Goal: Task Accomplishment & Management: Use online tool/utility

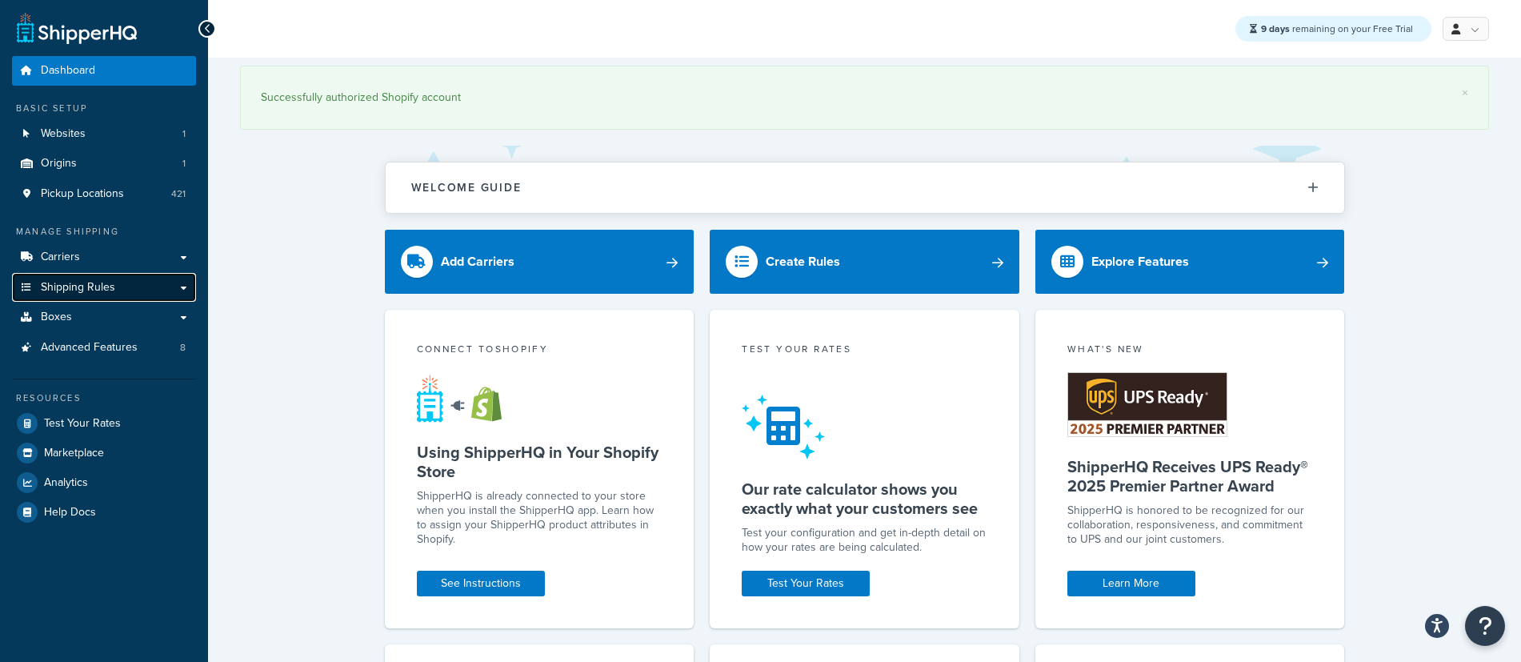
click at [116, 292] on link "Shipping Rules" at bounding box center [104, 288] width 184 height 30
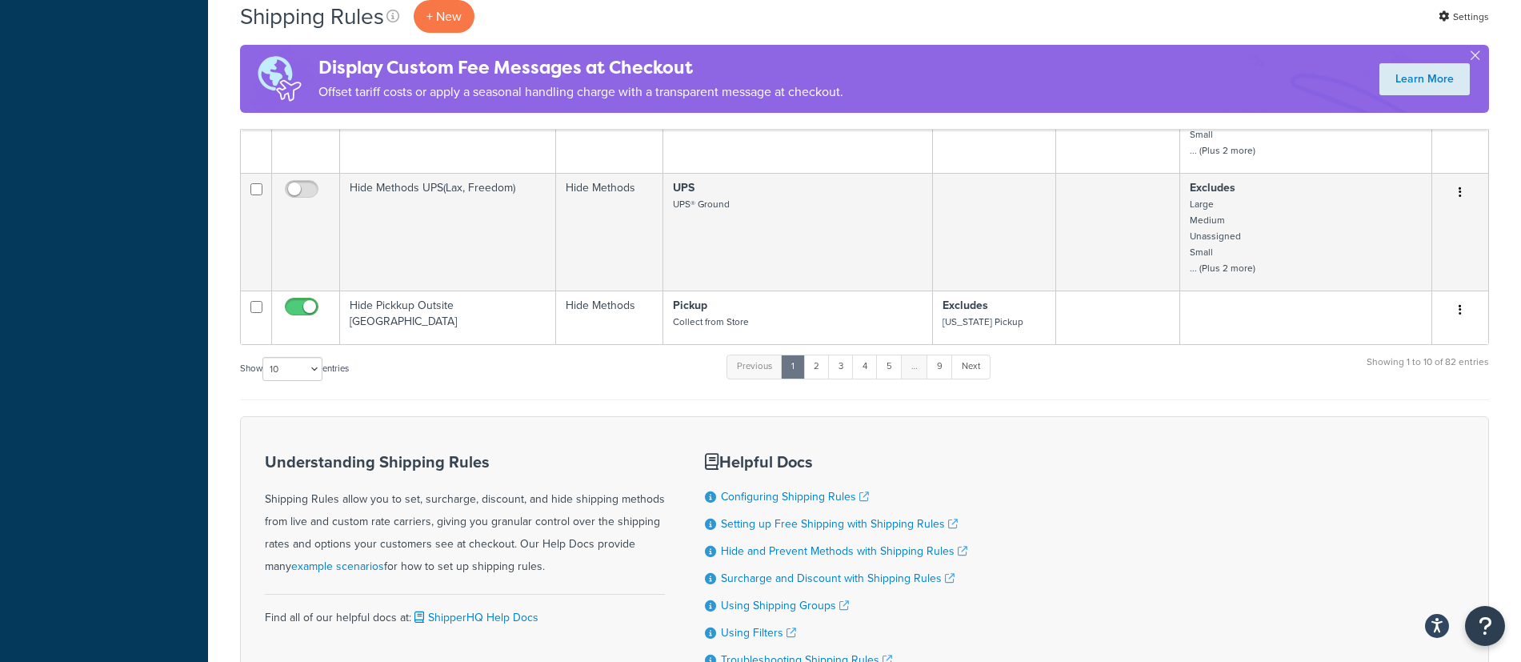
scroll to position [1091, 0]
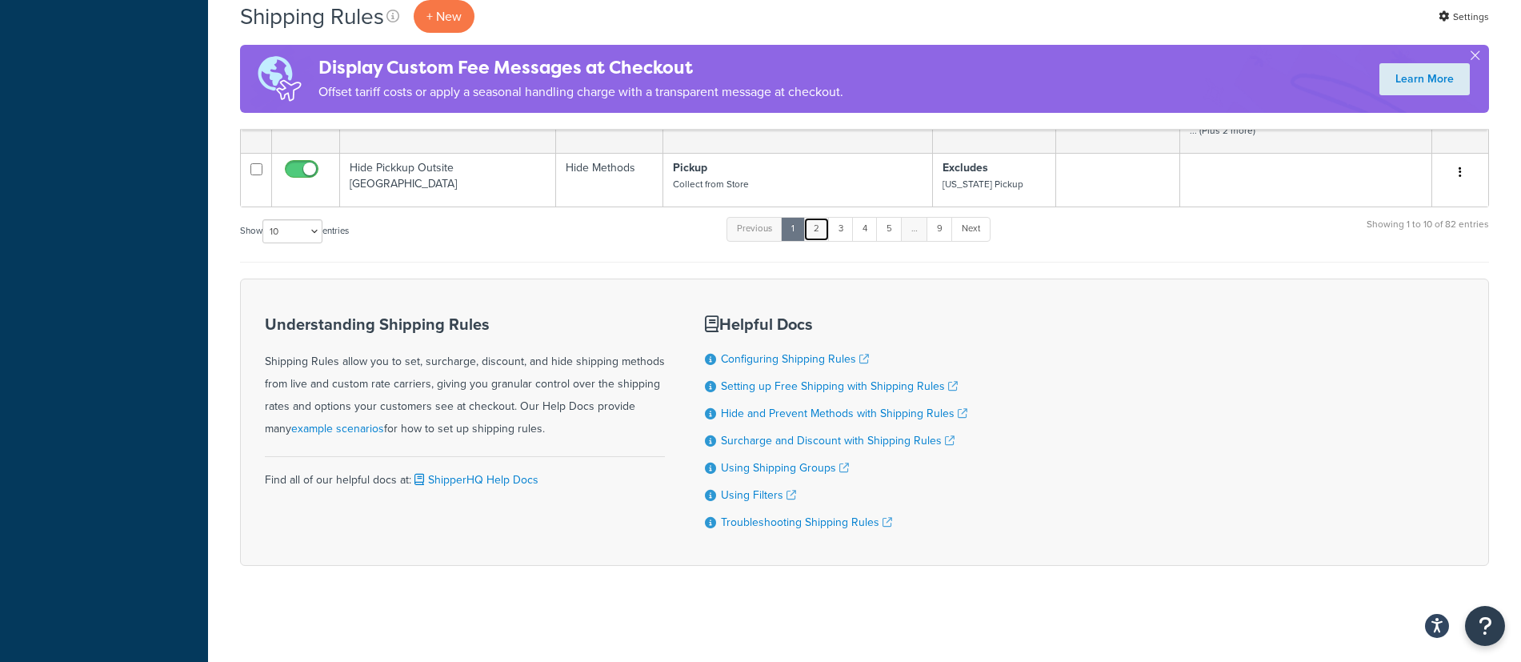
click at [823, 228] on link "2" at bounding box center [816, 229] width 26 height 24
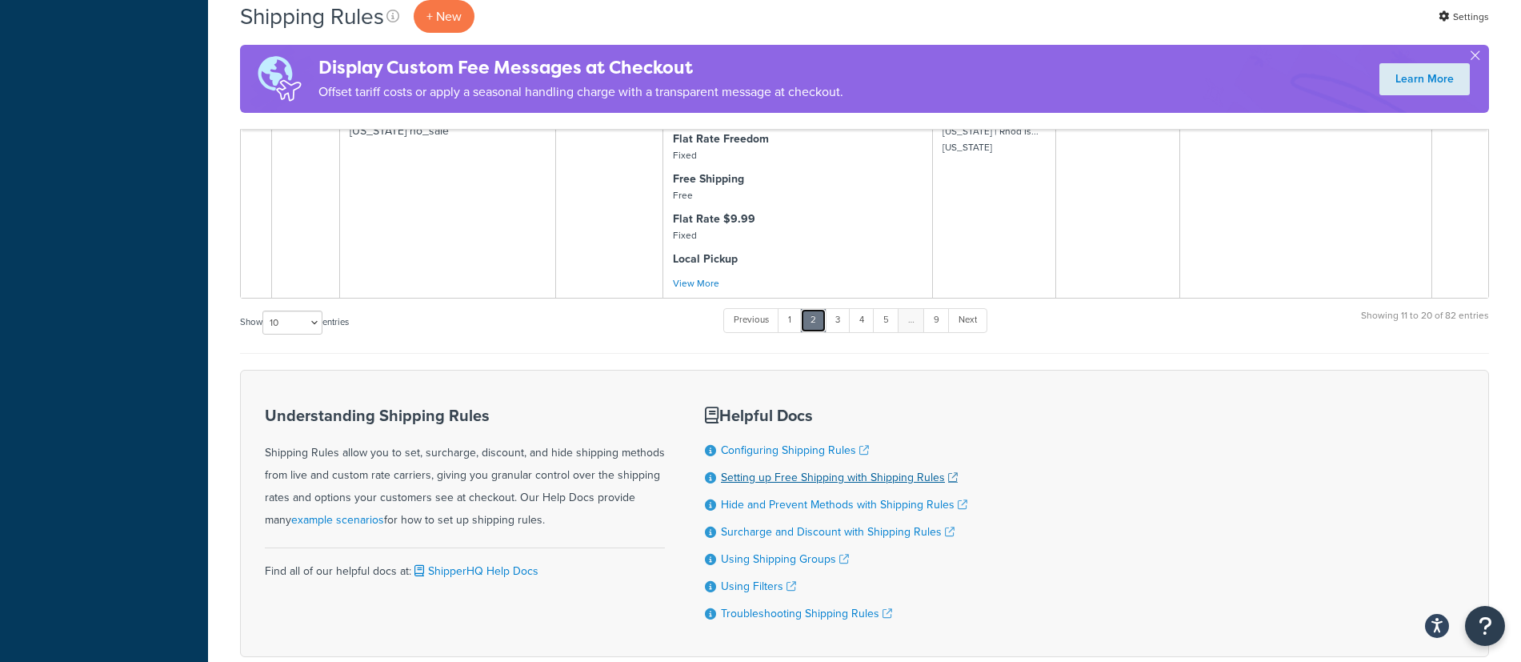
scroll to position [2132, 0]
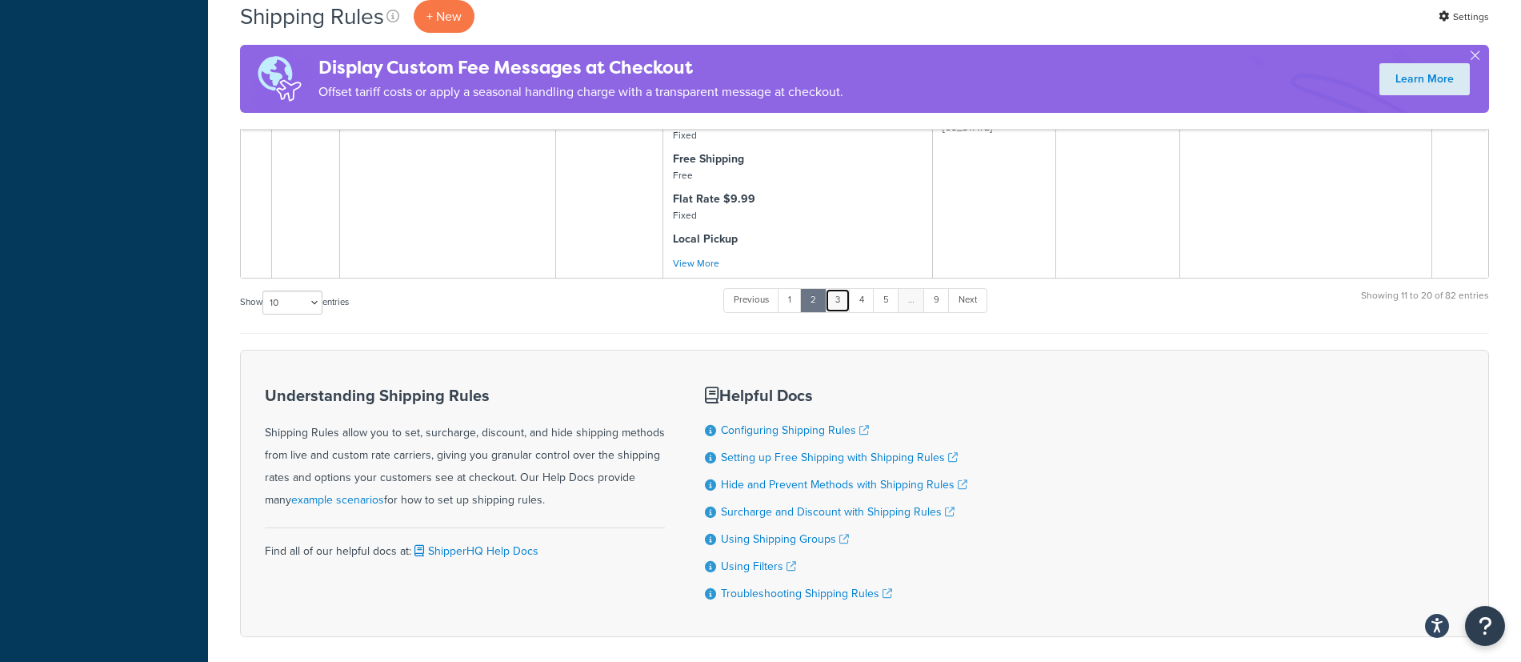
click at [842, 307] on link "3" at bounding box center [838, 300] width 26 height 24
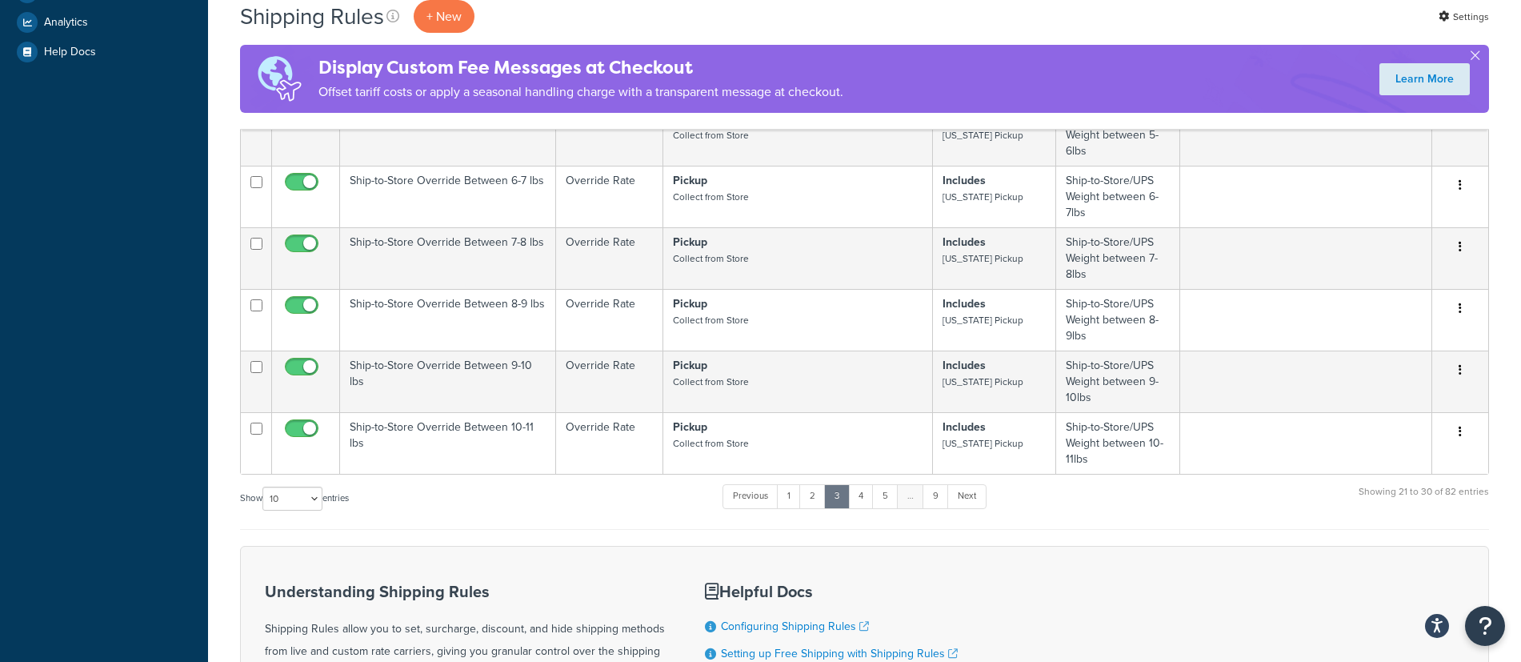
scroll to position [738, 0]
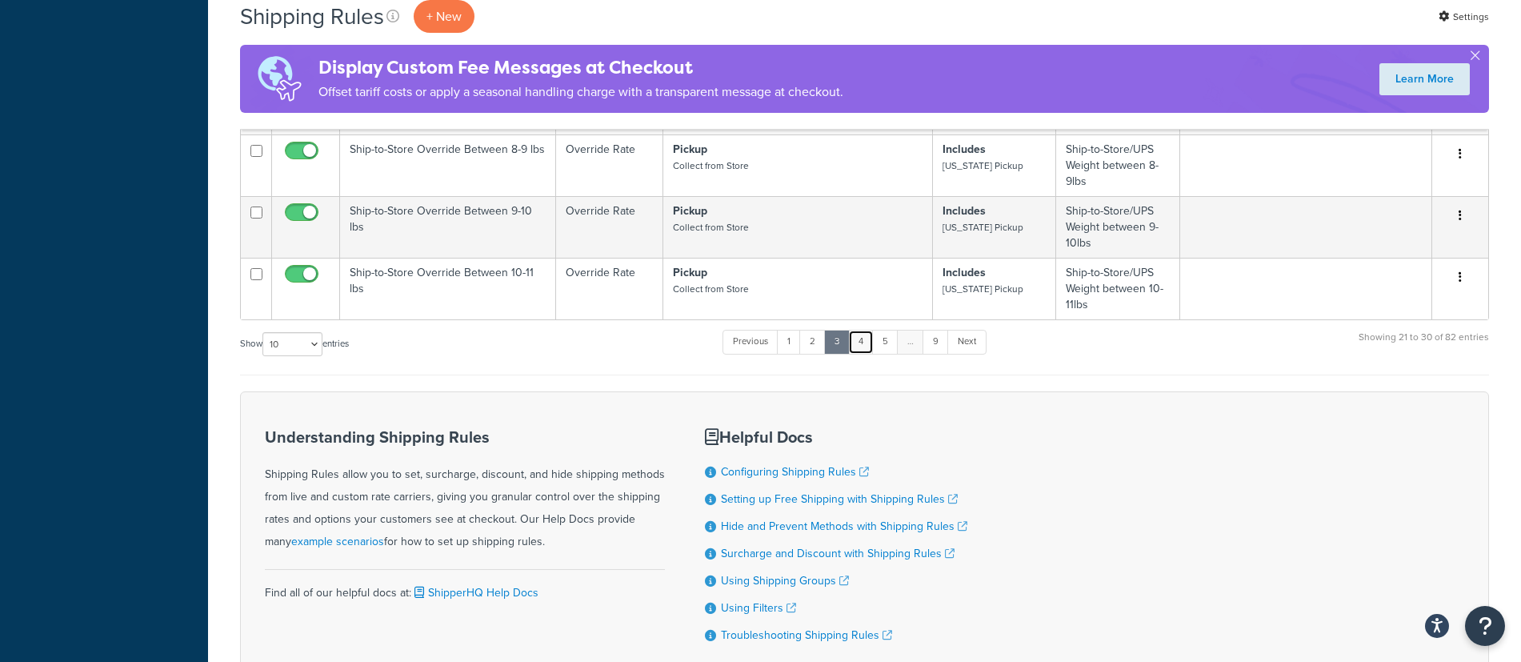
click at [867, 342] on link "4" at bounding box center [861, 342] width 26 height 24
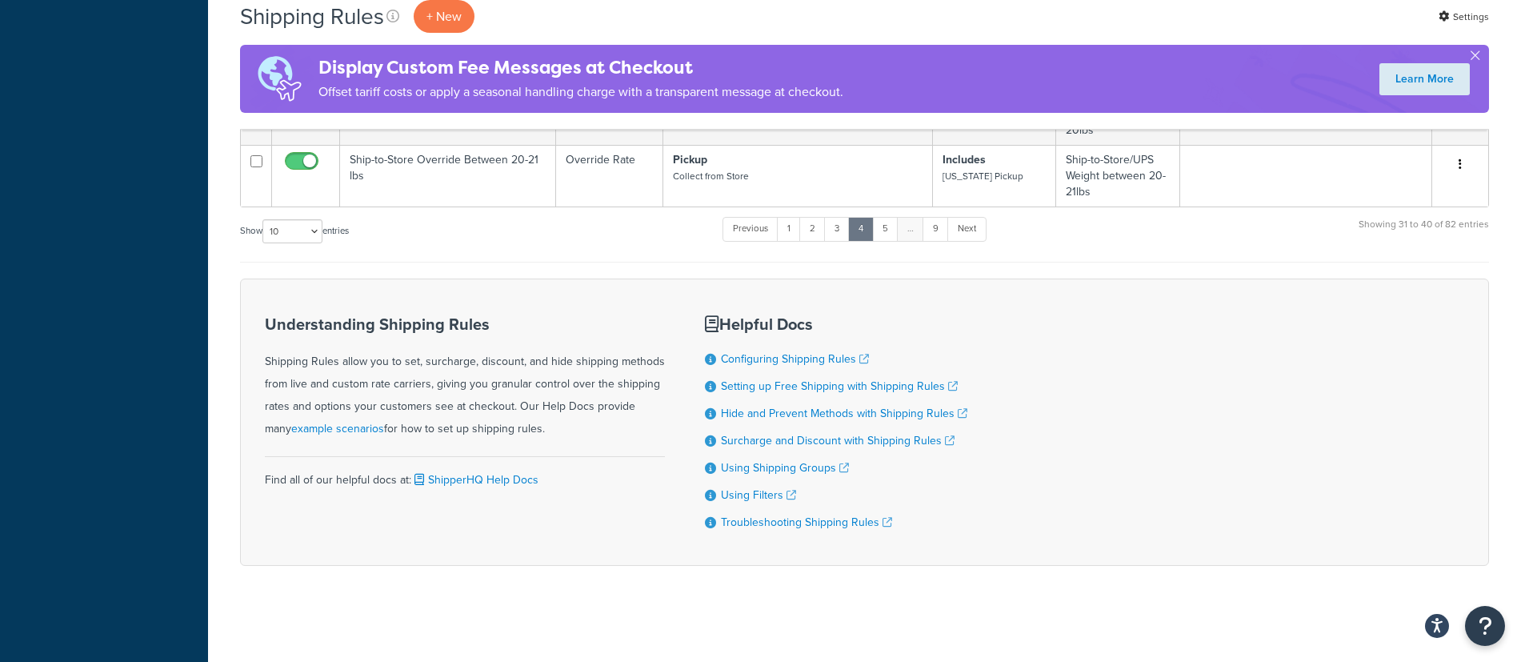
scroll to position [707, 0]
click at [887, 227] on link "5" at bounding box center [885, 229] width 26 height 24
click at [826, 235] on link "…" at bounding box center [812, 229] width 27 height 24
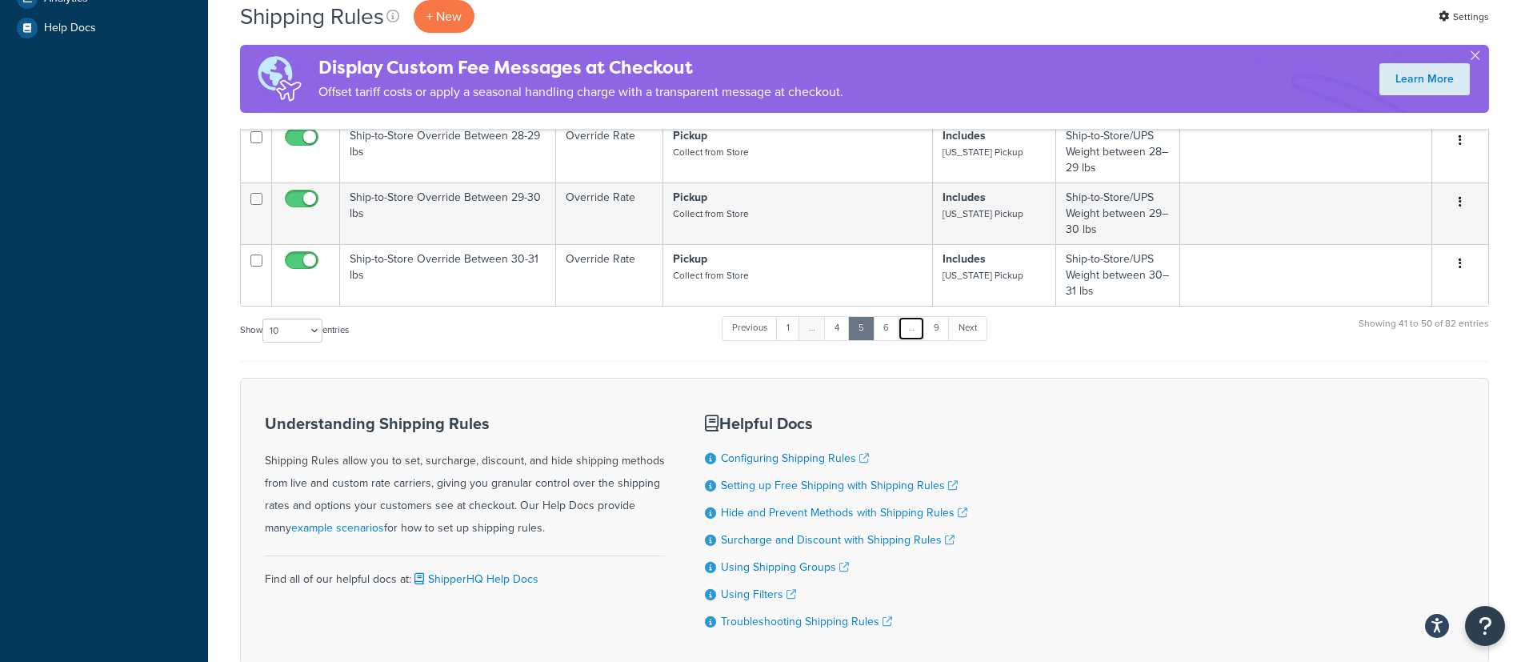
scroll to position [583, 0]
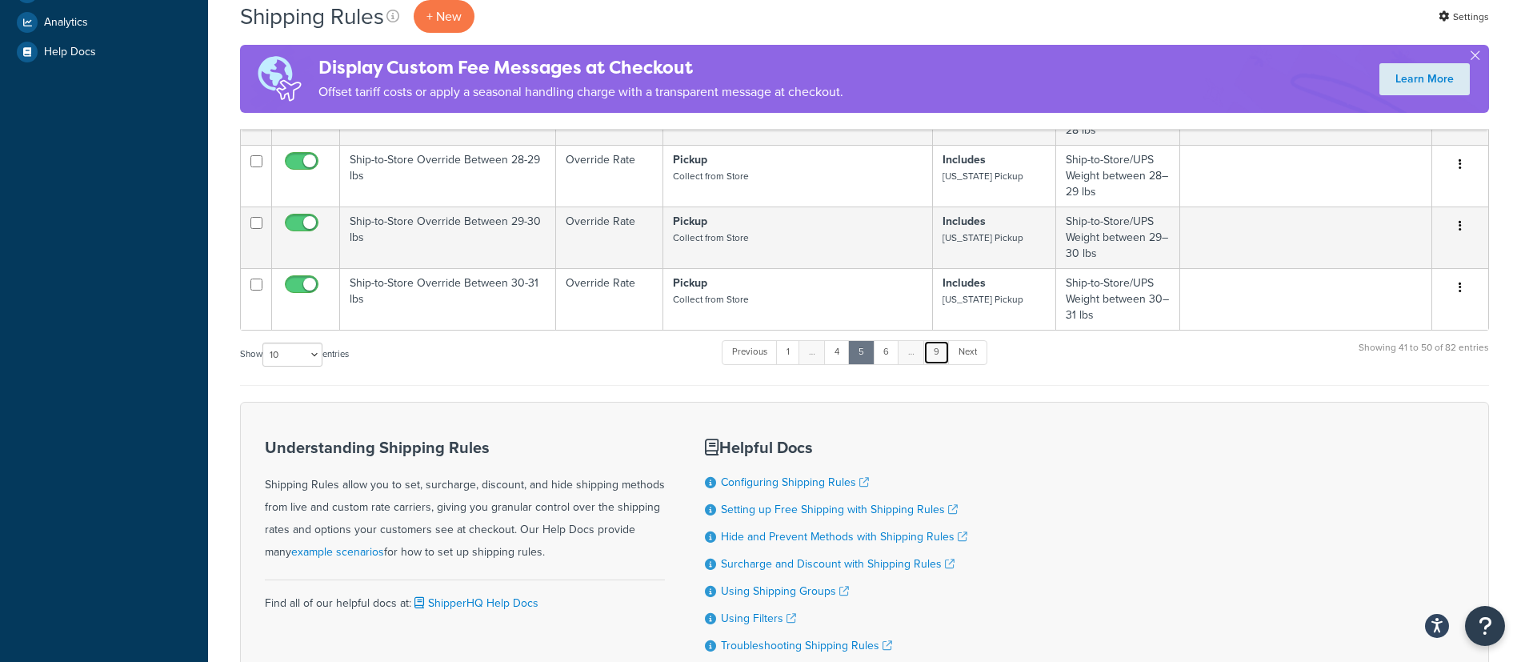
click at [936, 352] on link "9" at bounding box center [936, 352] width 26 height 24
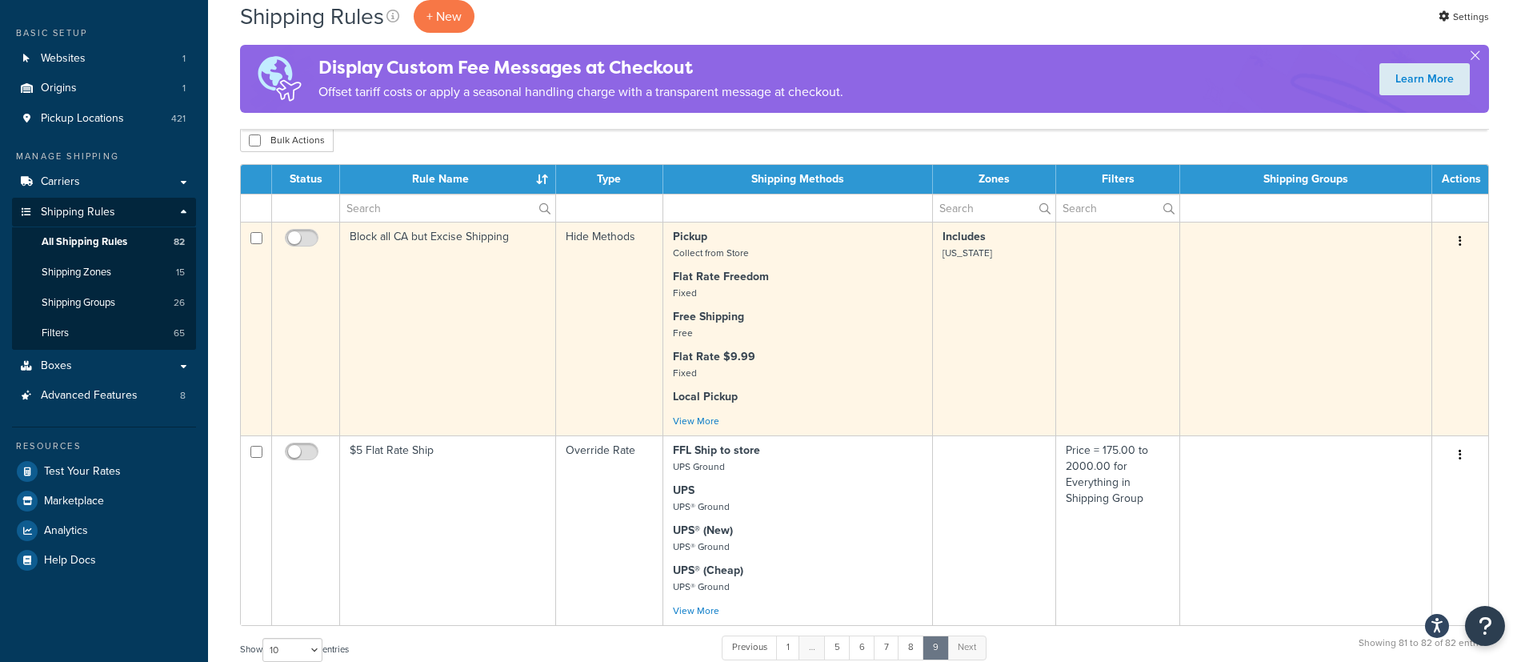
scroll to position [47, 0]
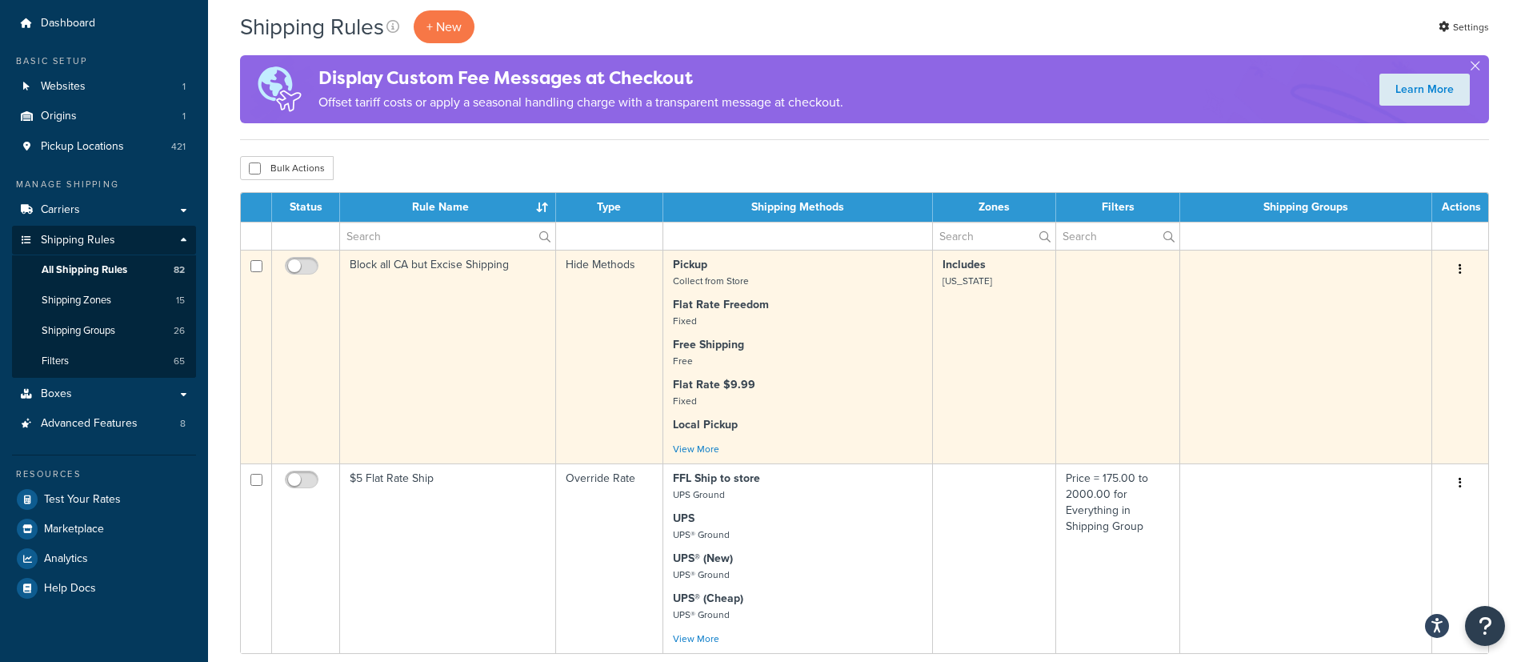
click at [453, 268] on td "Block all CA but Excise Shipping" at bounding box center [448, 357] width 216 height 214
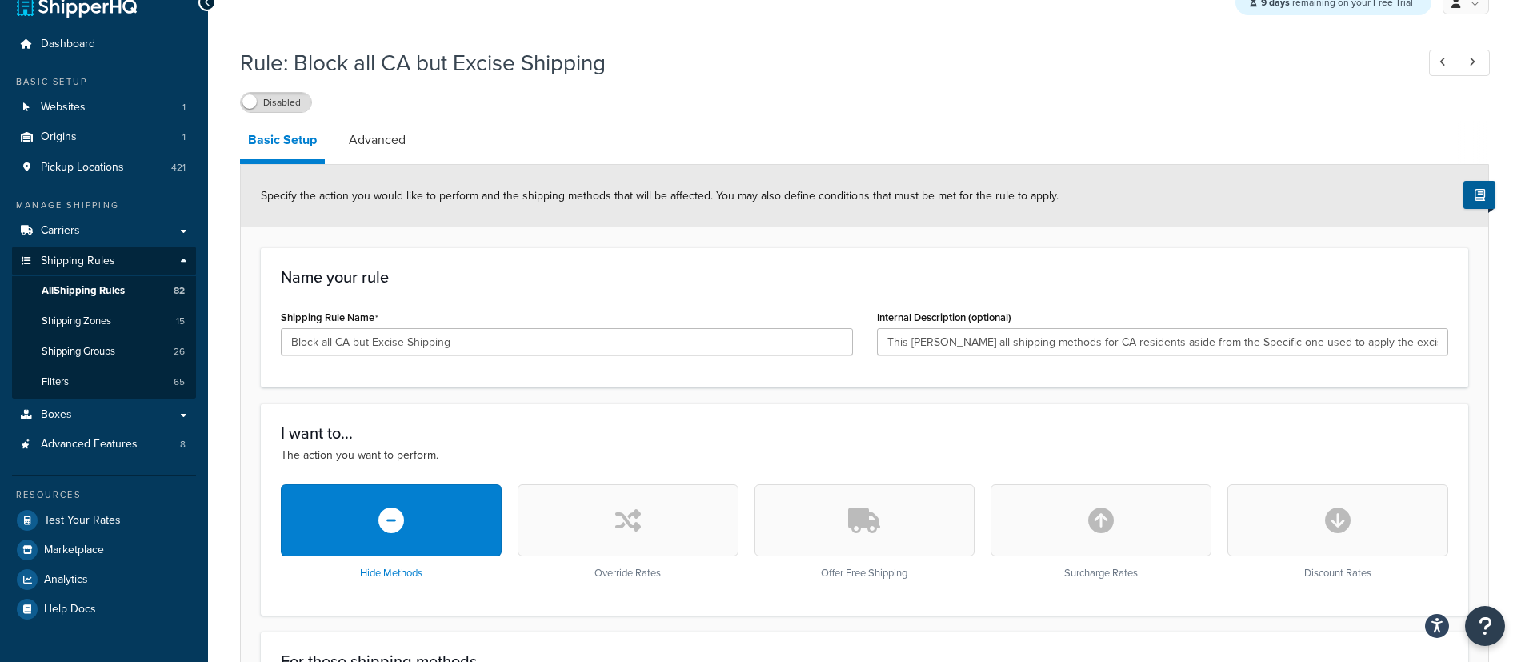
scroll to position [28, 0]
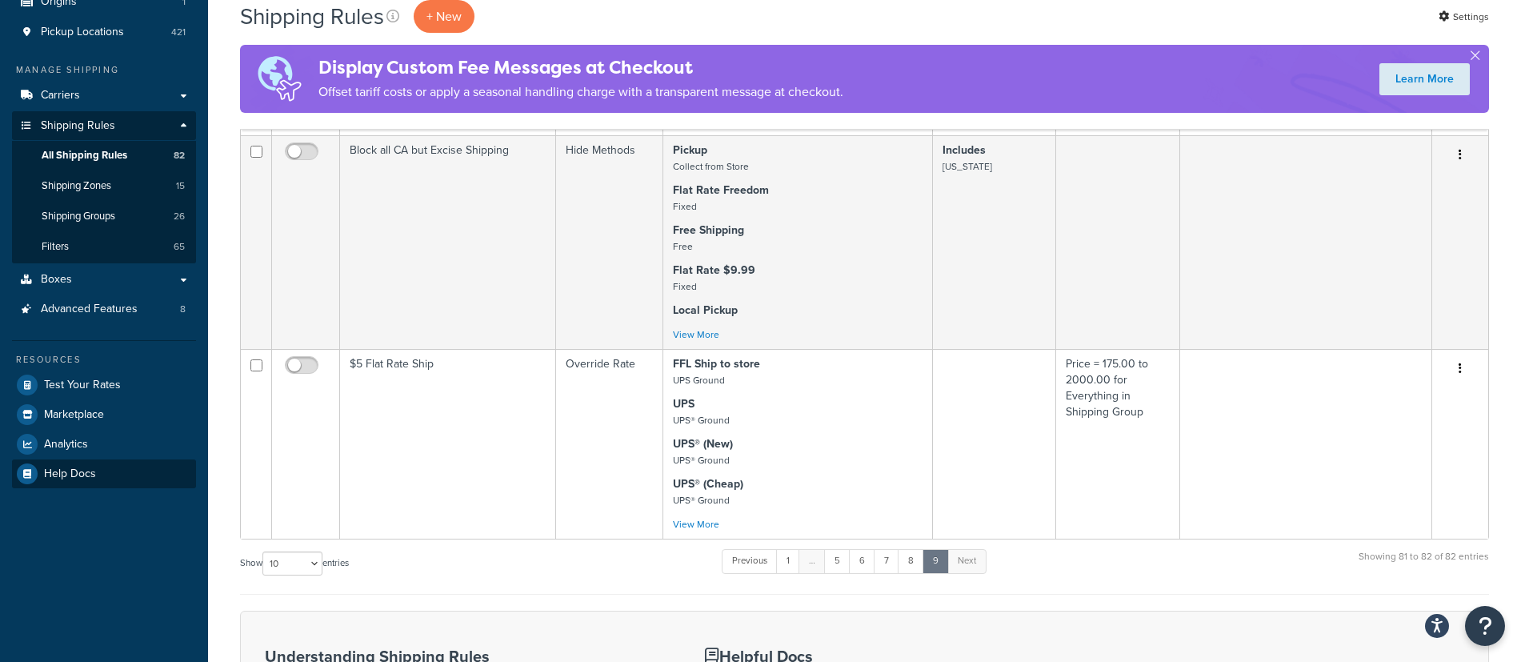
scroll to position [162, 0]
click at [82, 382] on span "Test Your Rates" at bounding box center [82, 385] width 77 height 14
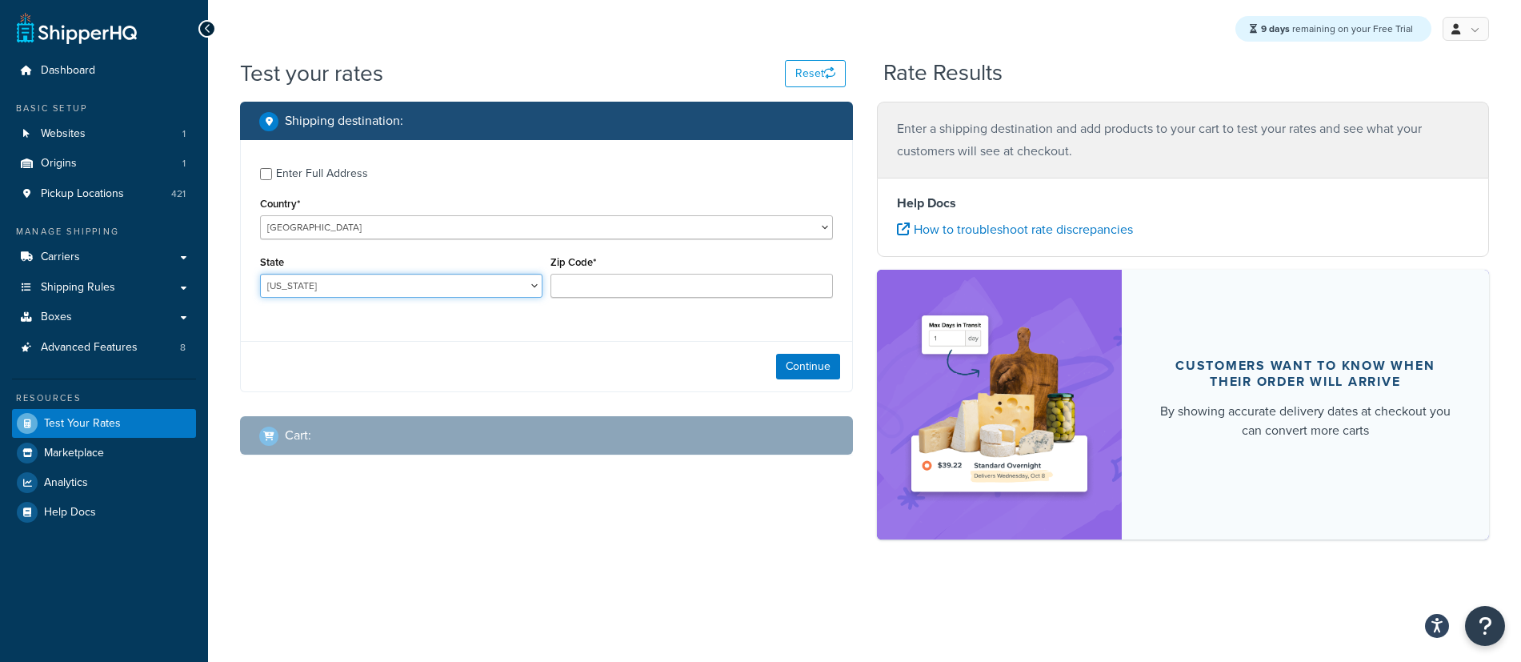
click at [386, 282] on select "[US_STATE] [US_STATE] [US_STATE] [US_STATE] [US_STATE] Armed Forces Americas Ar…" at bounding box center [401, 286] width 282 height 24
select select "CA"
click at [681, 255] on div "Zip Code*" at bounding box center [692, 274] width 282 height 46
click at [623, 286] on input "Zip Code*" at bounding box center [692, 286] width 282 height 24
type input "90210"
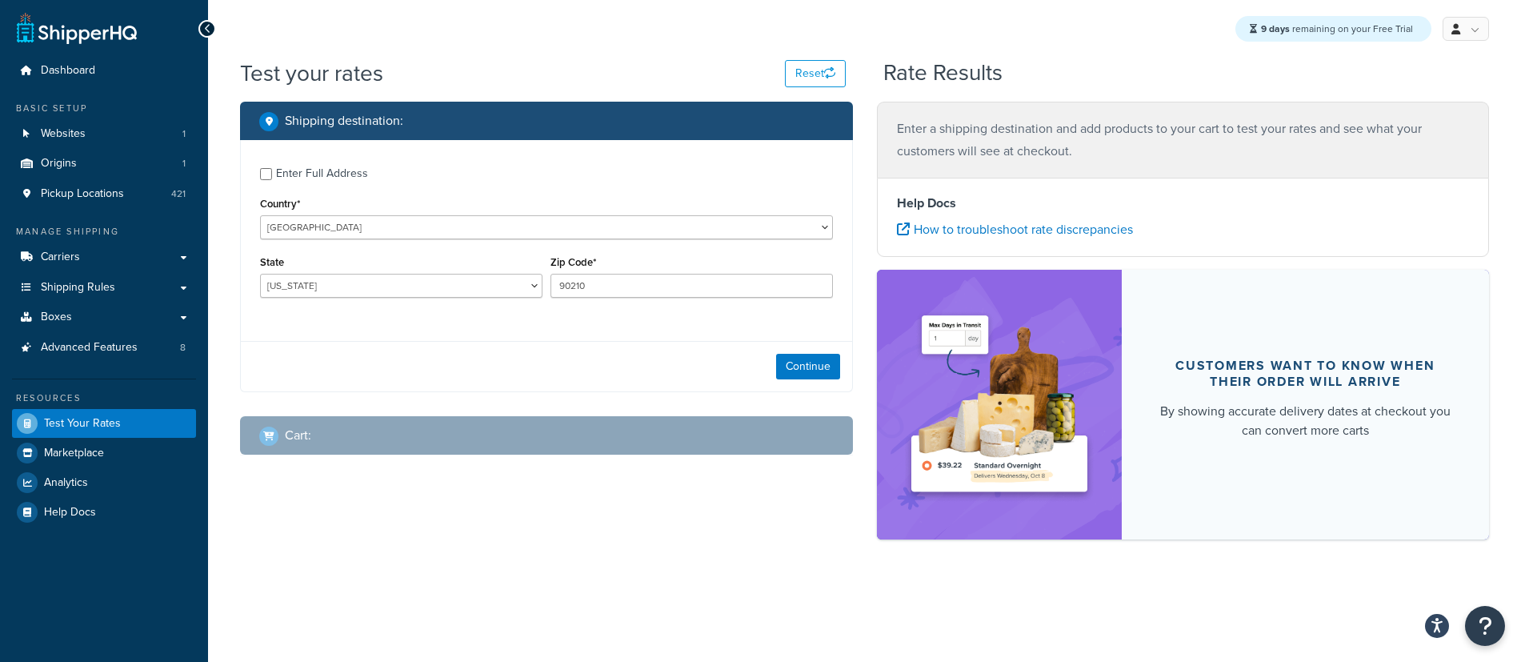
click at [617, 374] on div "Continue" at bounding box center [546, 366] width 611 height 50
click at [801, 367] on button "Continue" at bounding box center [808, 367] width 64 height 26
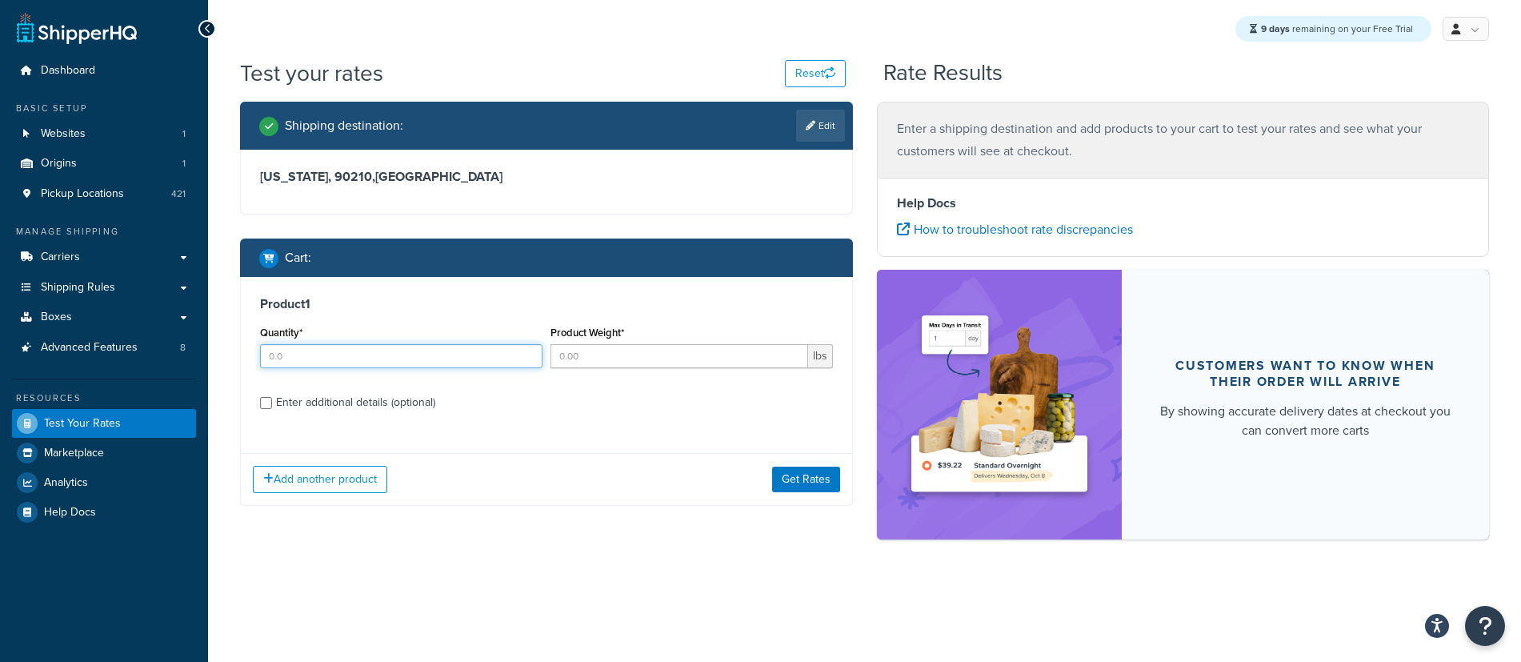
click at [343, 357] on input "Quantity*" at bounding box center [401, 356] width 282 height 24
type input "1"
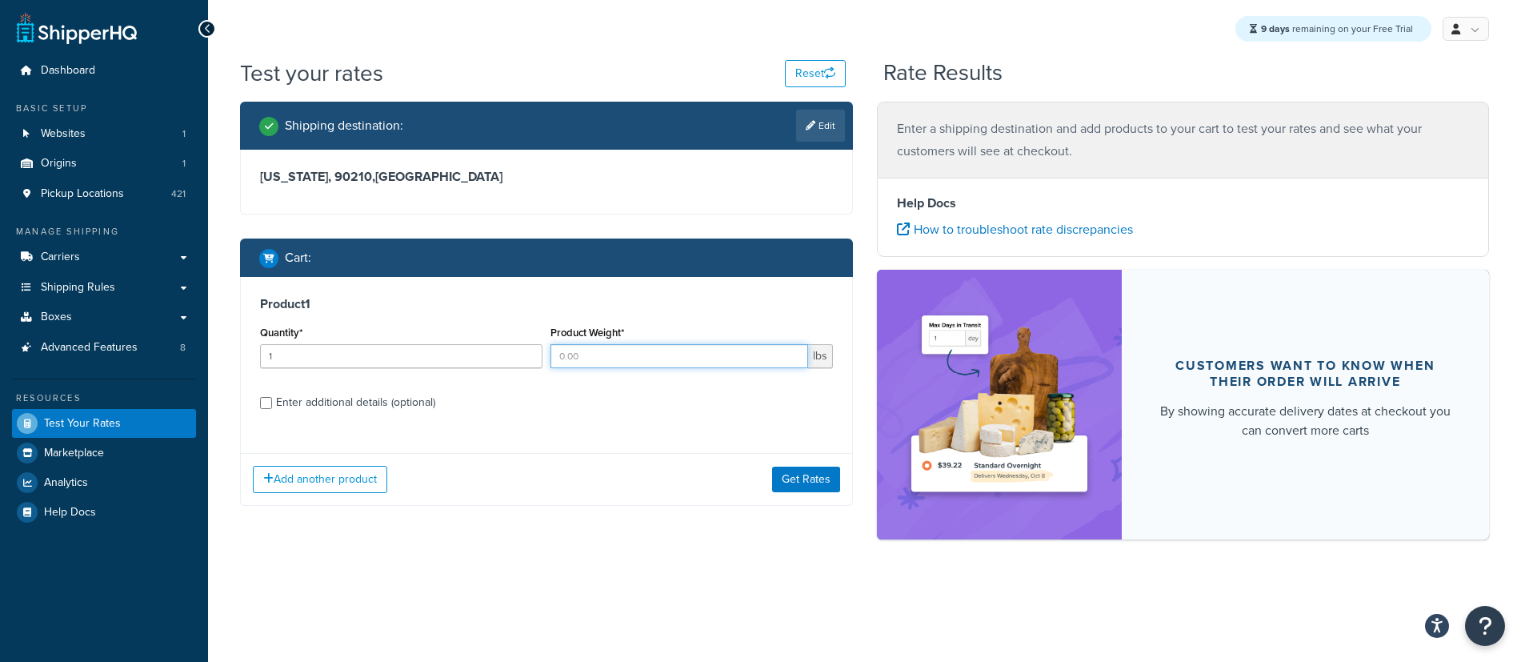
click at [711, 354] on input "Product Weight*" at bounding box center [680, 356] width 258 height 24
type input "1"
click at [668, 394] on label "Enter additional details (optional)" at bounding box center [554, 401] width 557 height 26
click at [272, 397] on input "Enter additional details (optional)" at bounding box center [266, 403] width 12 height 12
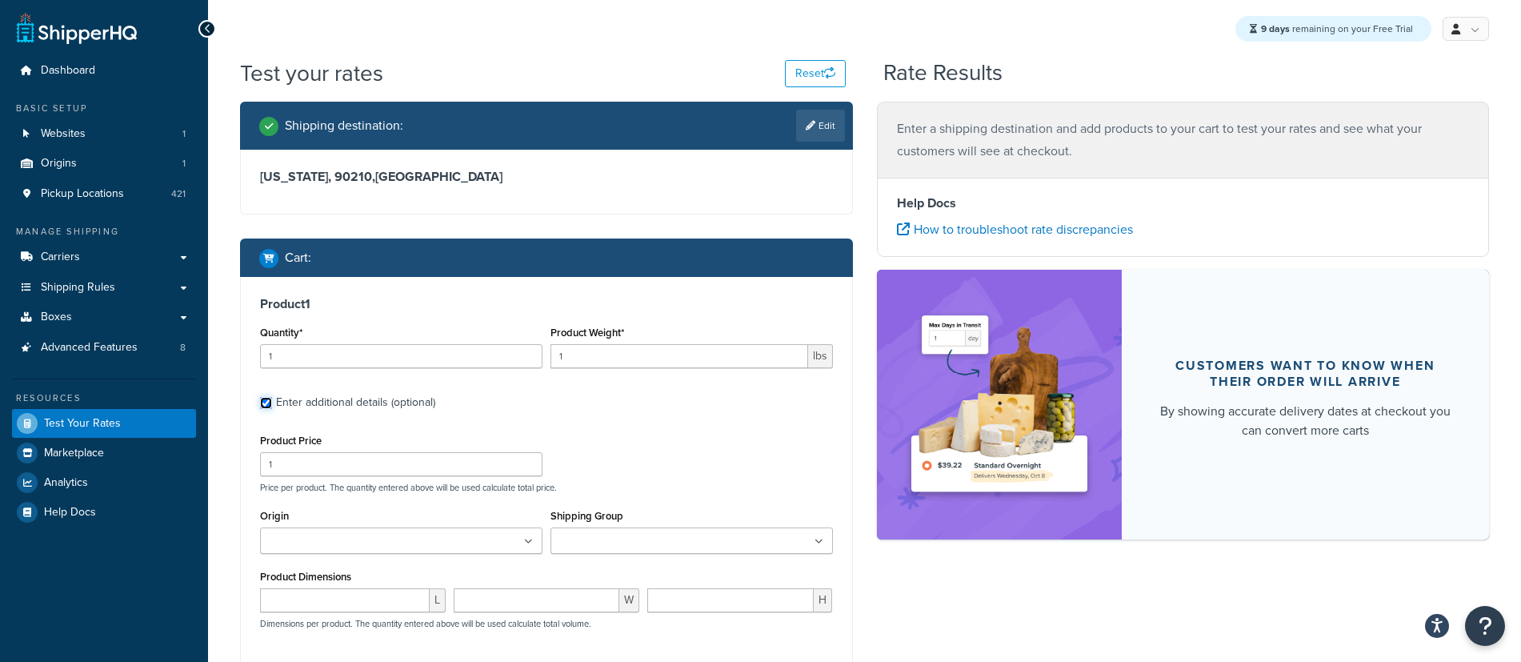
click at [265, 397] on input "Enter additional details (optional)" at bounding box center [266, 403] width 12 height 12
checkbox input "false"
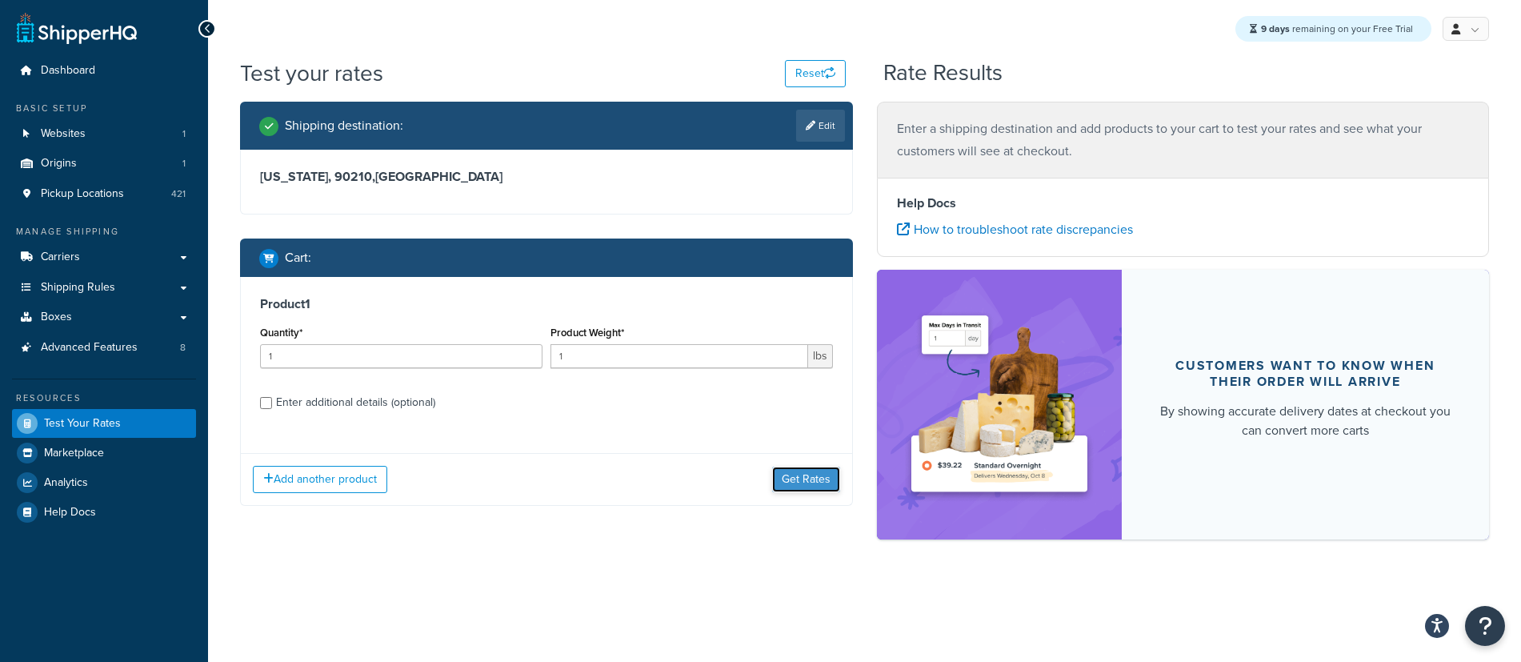
click at [815, 481] on button "Get Rates" at bounding box center [806, 479] width 68 height 26
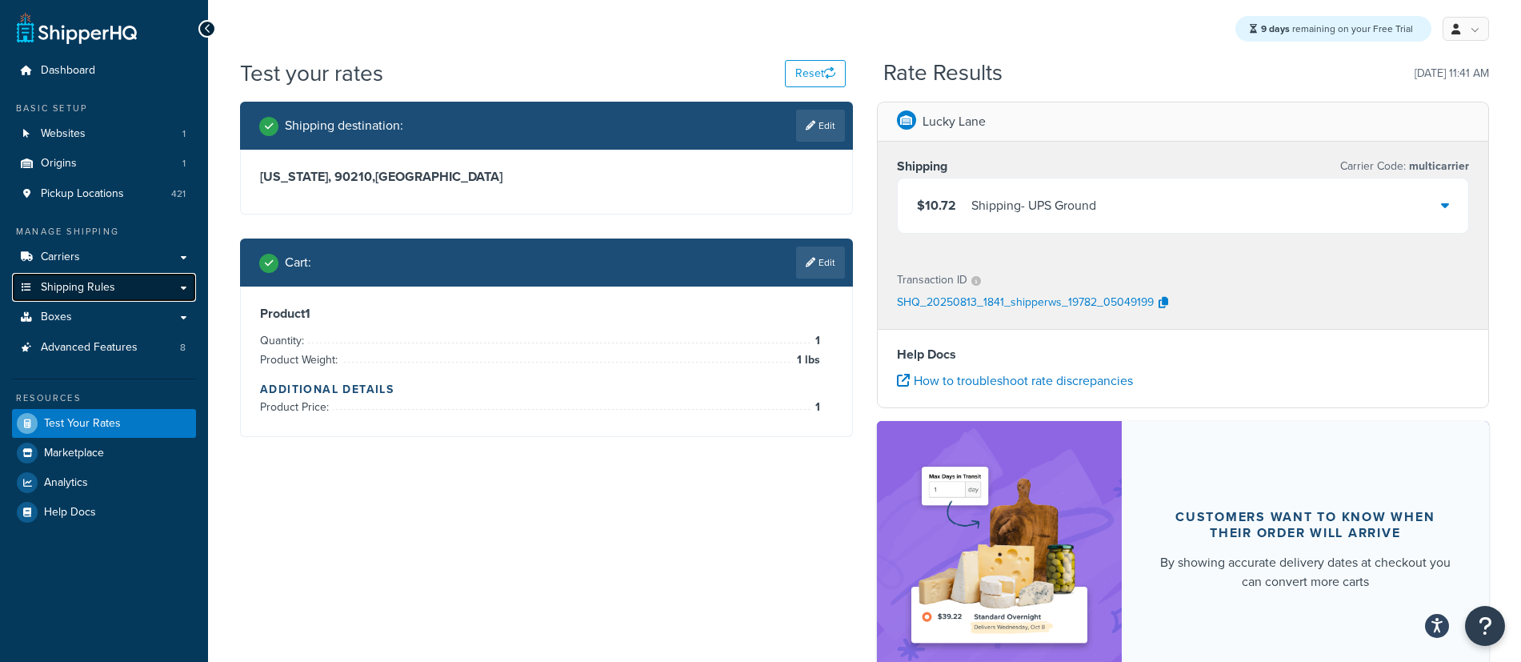
click at [86, 285] on span "Shipping Rules" at bounding box center [78, 288] width 74 height 14
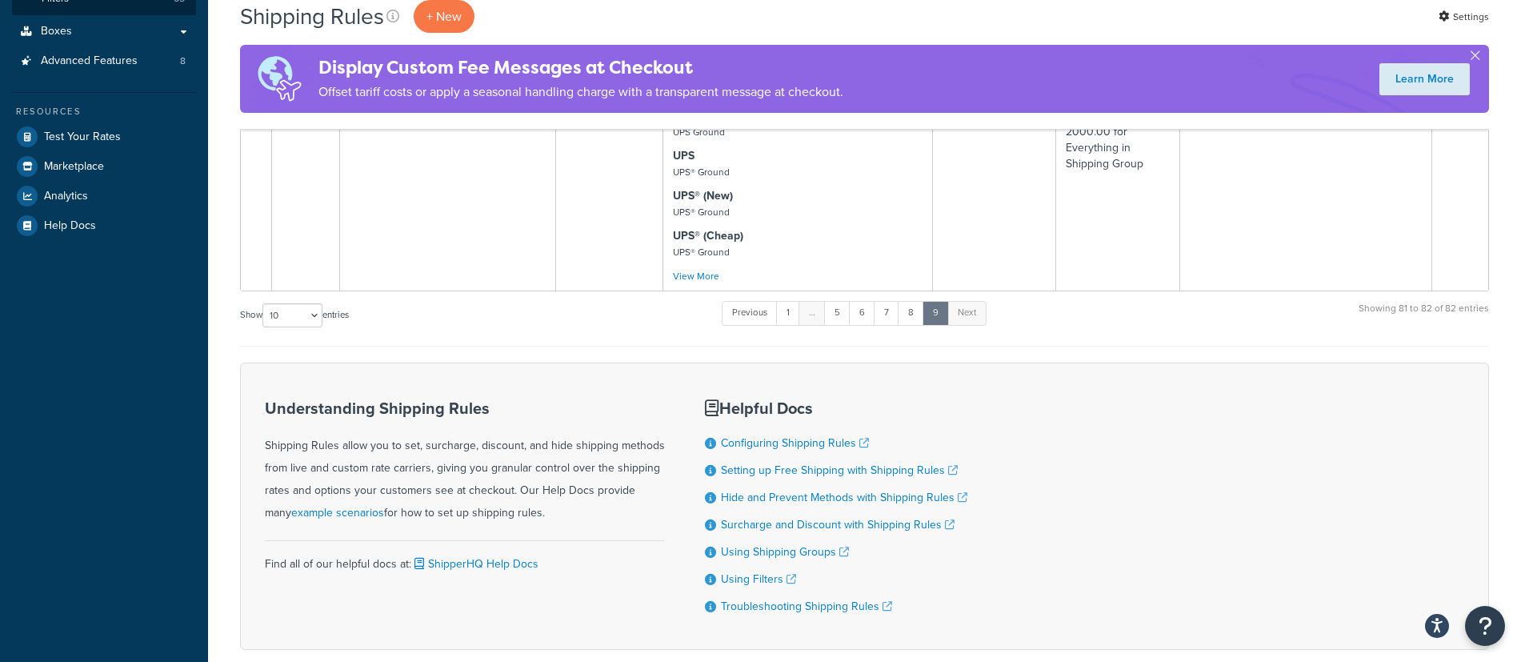
scroll to position [404, 0]
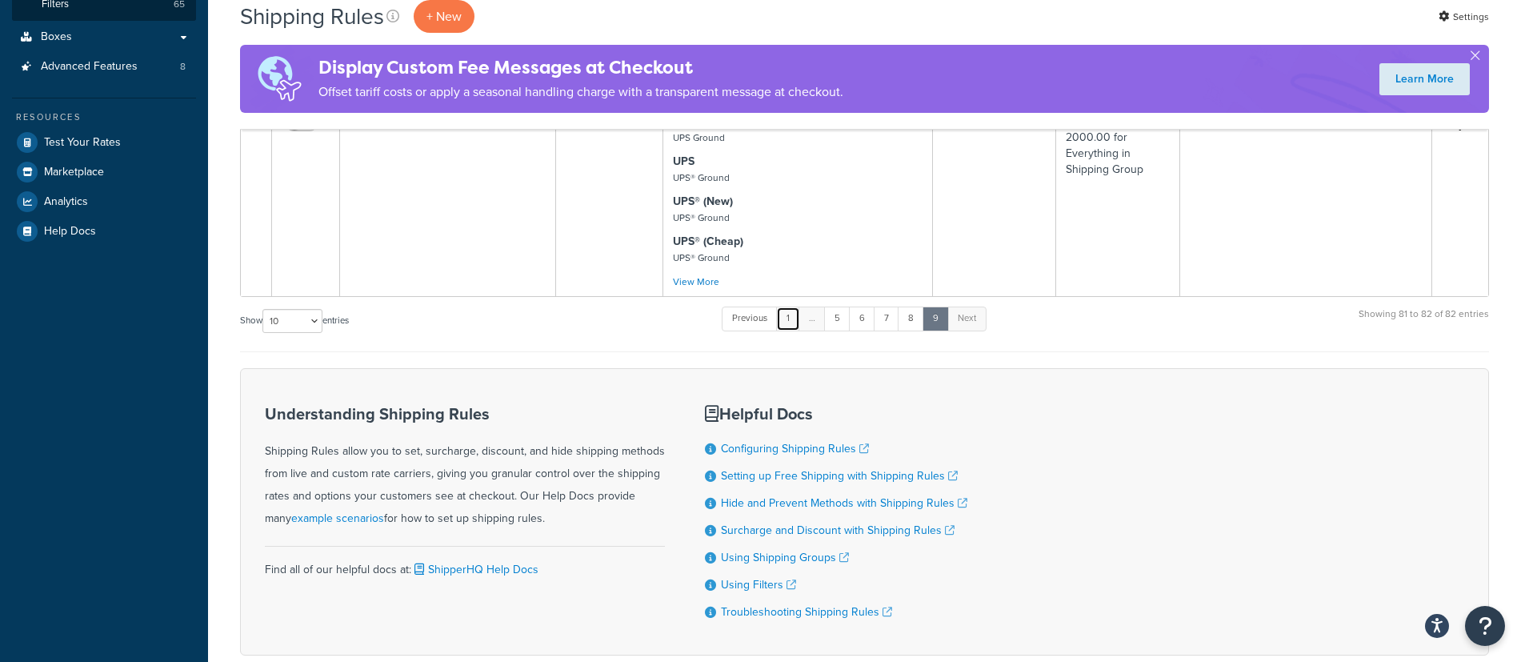
click at [792, 317] on link "1" at bounding box center [788, 318] width 24 height 24
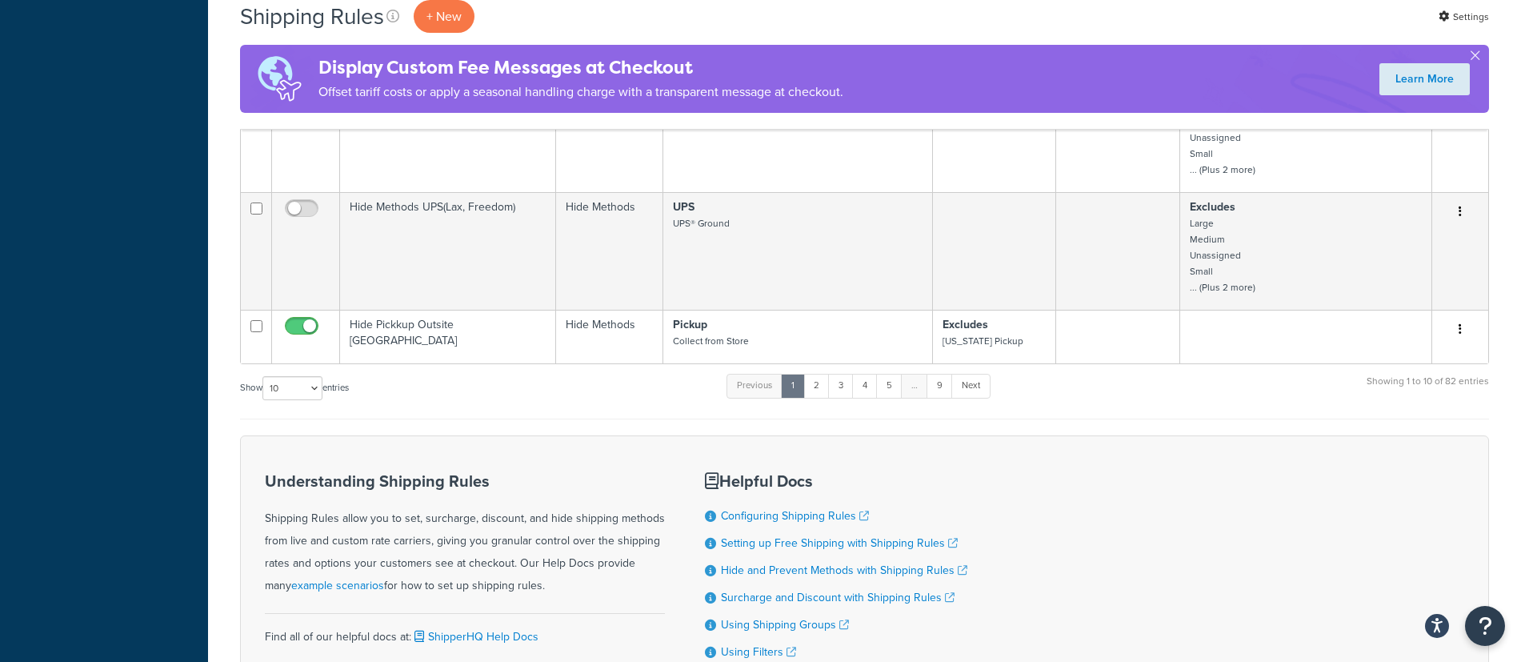
scroll to position [1091, 0]
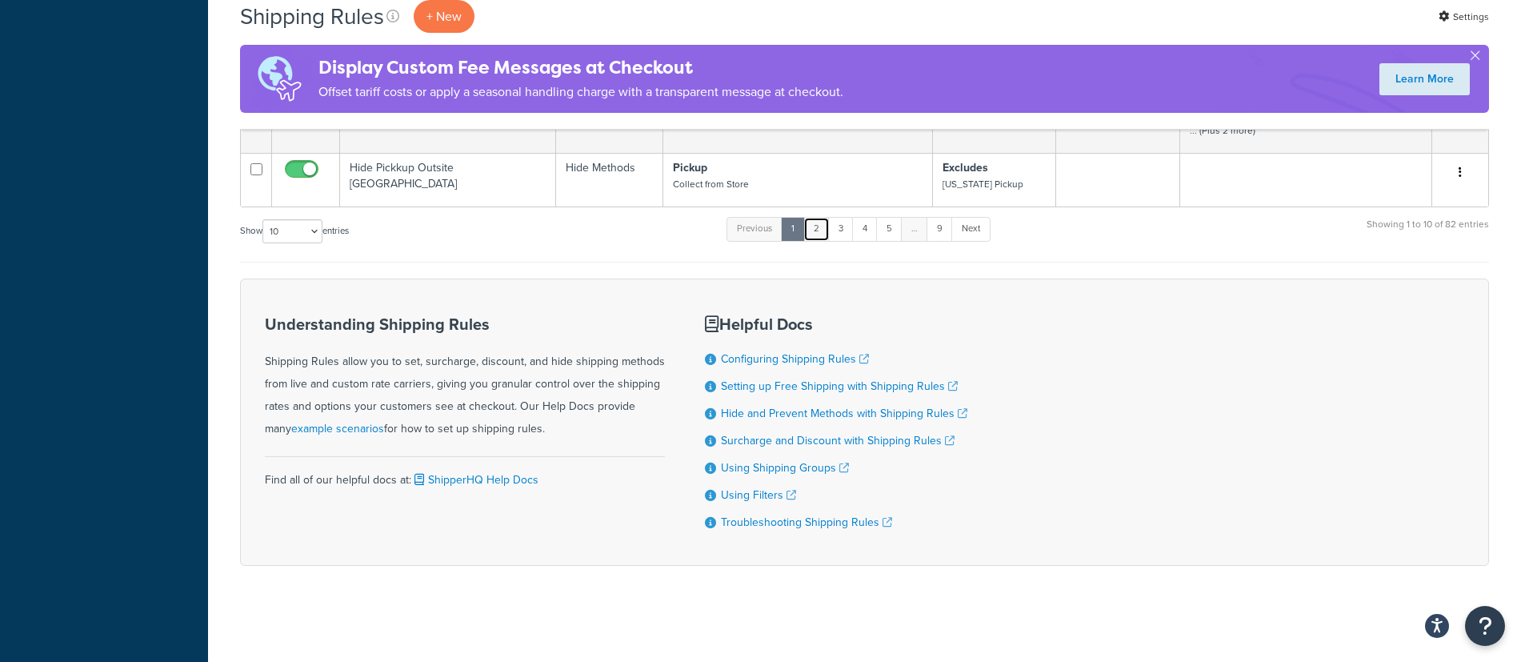
click at [822, 233] on link "2" at bounding box center [816, 229] width 26 height 24
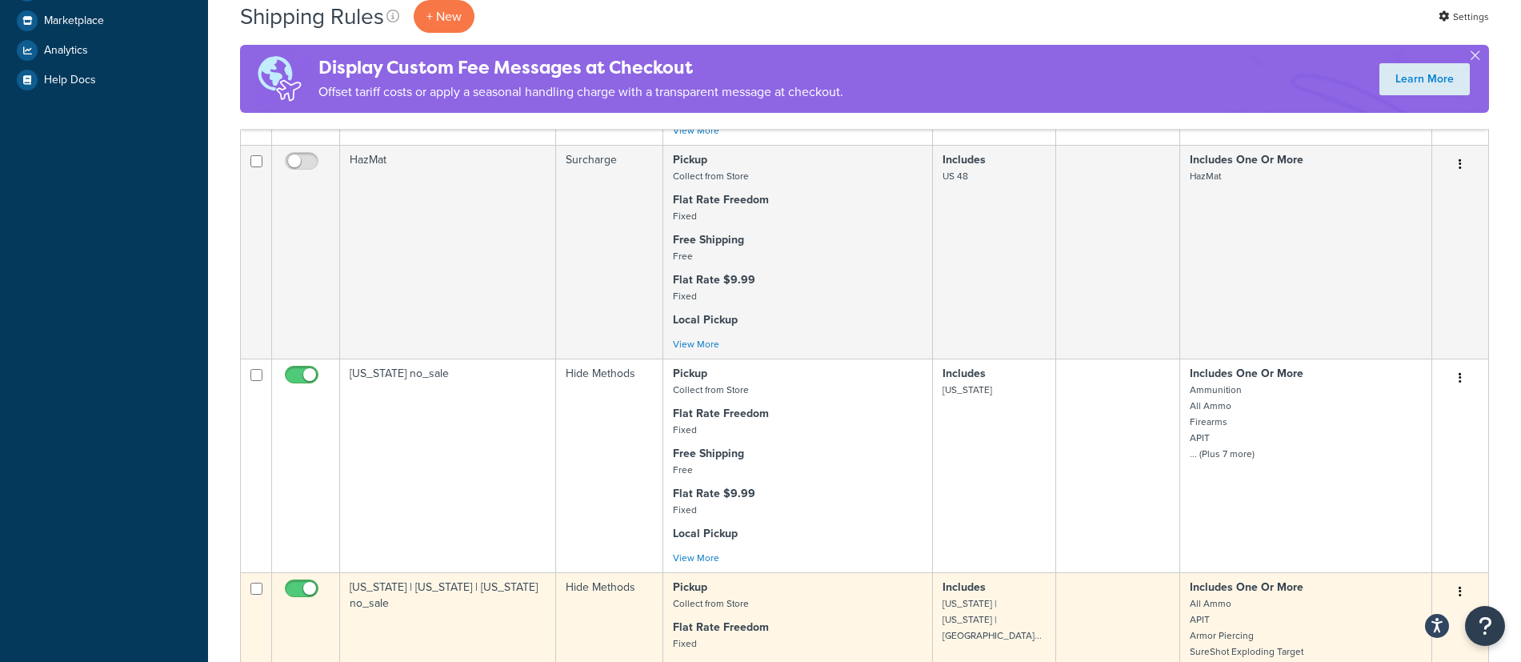
scroll to position [490, 0]
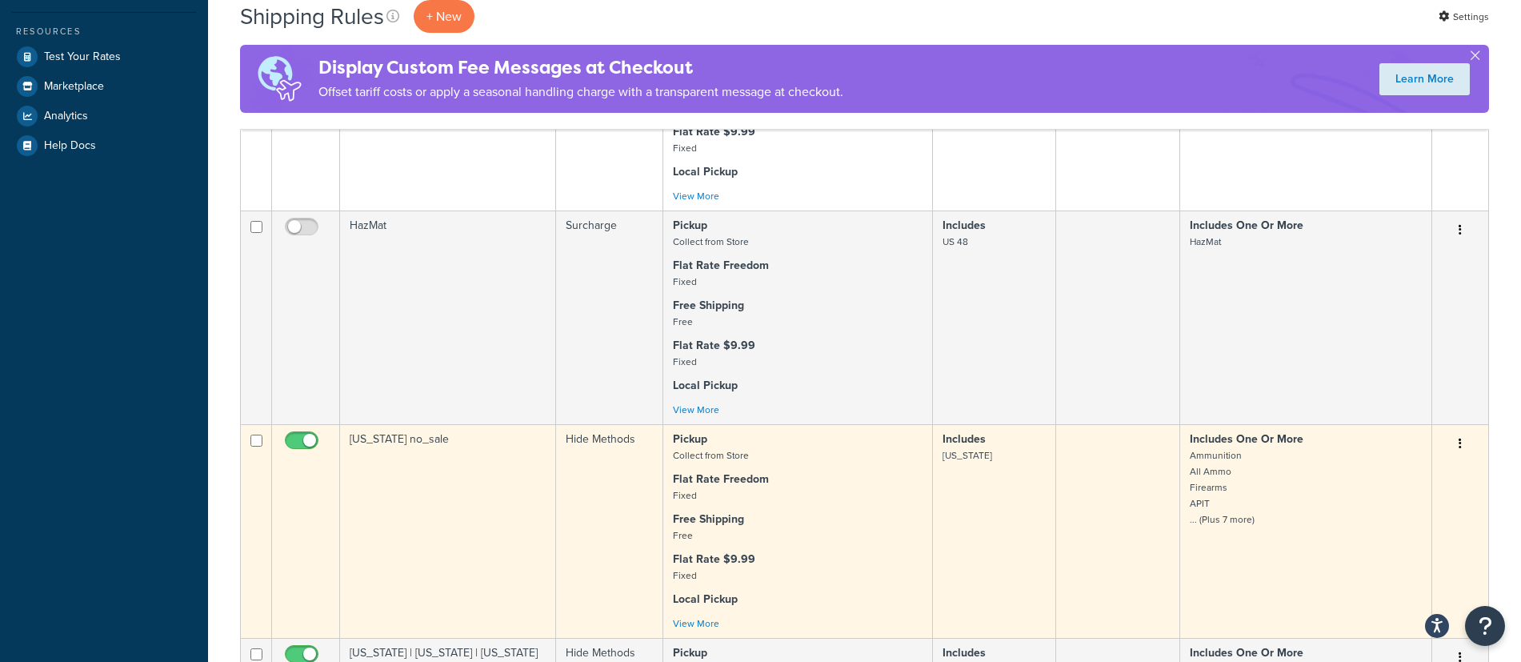
click at [382, 437] on td "California no_sale" at bounding box center [448, 531] width 216 height 214
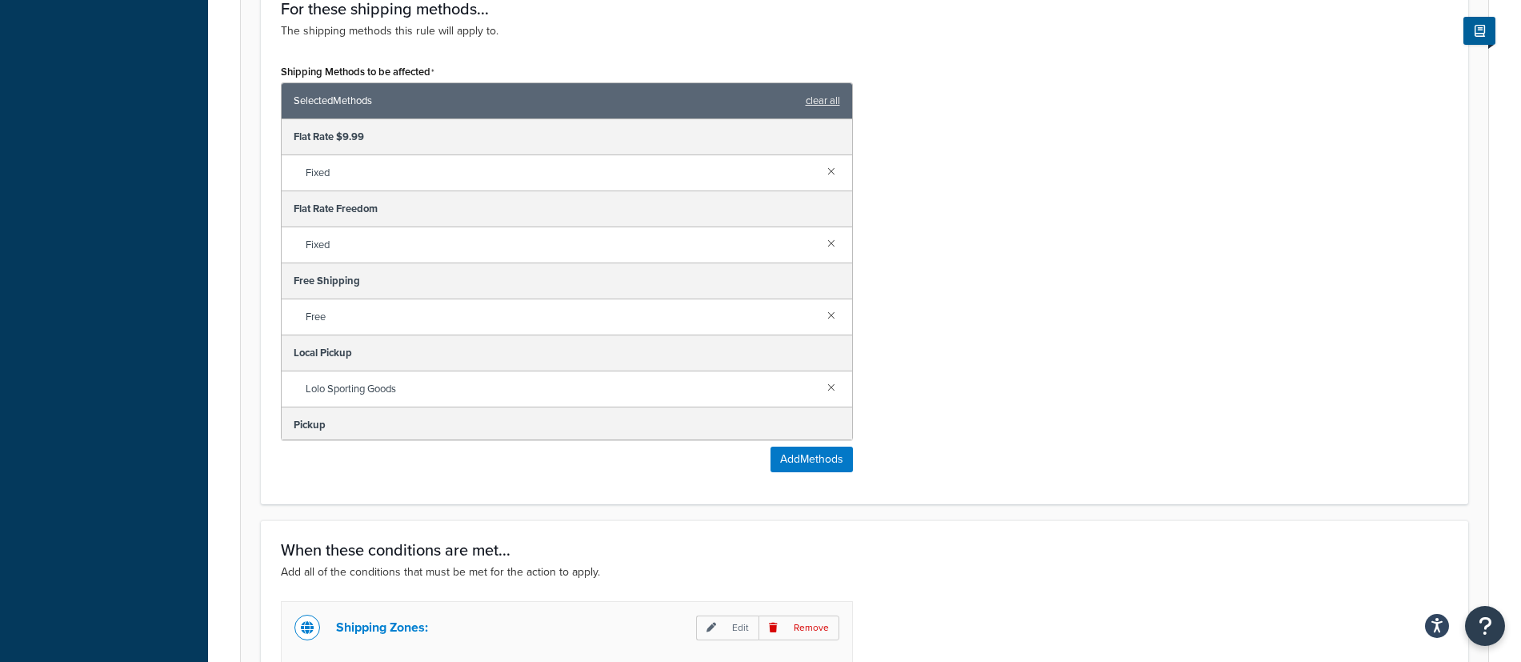
scroll to position [672, 0]
